Goal: Book appointment/travel/reservation

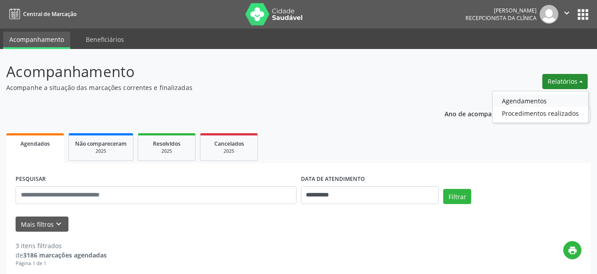
click at [544, 103] on link "Agendamentos" at bounding box center [541, 100] width 96 height 12
select select "*"
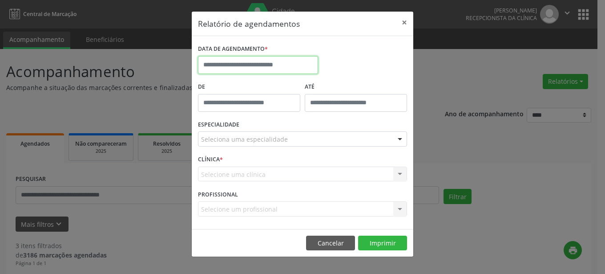
click at [274, 60] on input "text" at bounding box center [258, 65] width 120 height 18
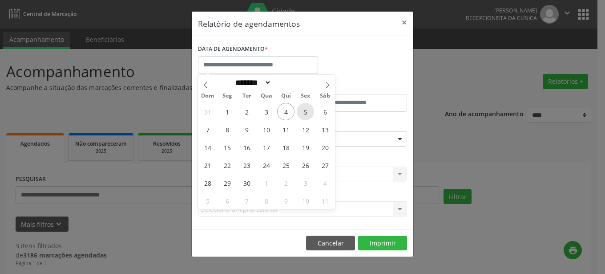
click at [301, 110] on span "5" at bounding box center [305, 111] width 17 height 17
type input "**********"
click at [301, 110] on span "5" at bounding box center [305, 111] width 17 height 17
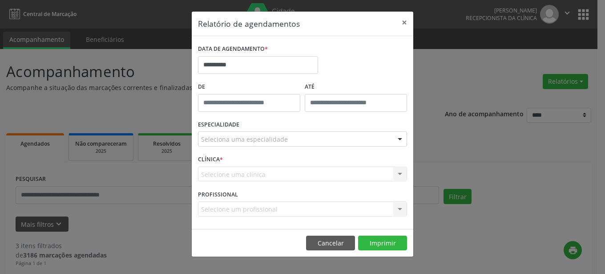
click at [400, 139] on div at bounding box center [399, 139] width 13 height 15
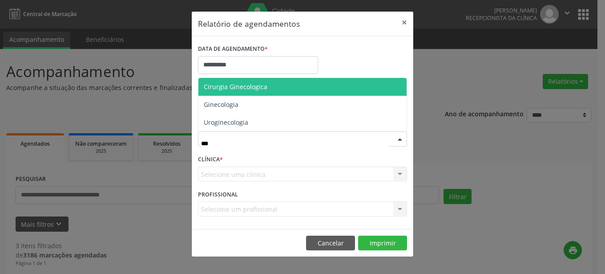
type input "****"
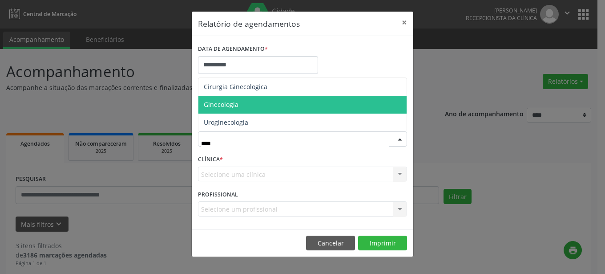
click at [327, 103] on span "Ginecologia" at bounding box center [302, 105] width 208 height 18
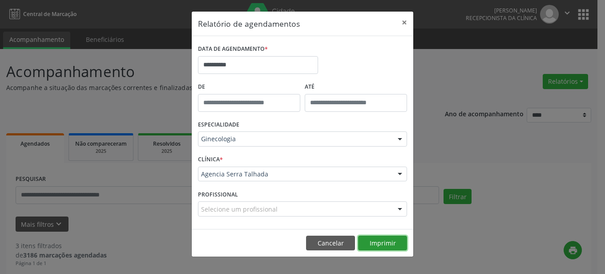
click at [389, 244] on button "Imprimir" at bounding box center [382, 242] width 49 height 15
click at [379, 241] on button "Imprimir" at bounding box center [382, 242] width 49 height 15
